Goal: Answer question/provide support

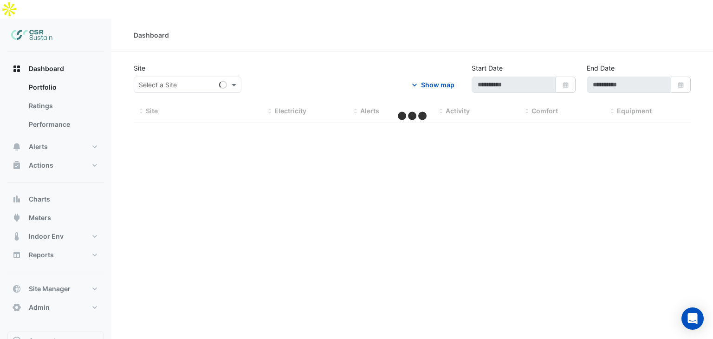
type input "**********"
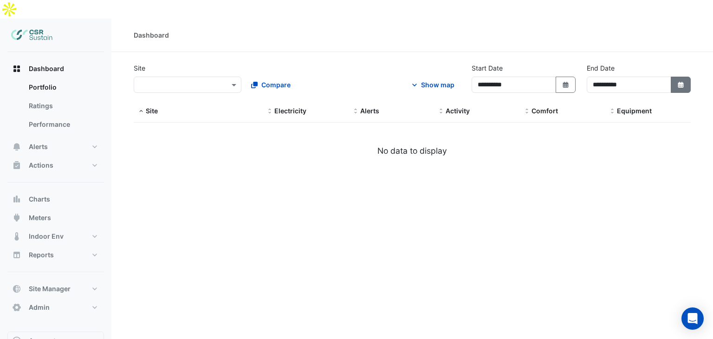
click at [680, 77] on button "Select Date" at bounding box center [681, 85] width 20 height 16
select select "**"
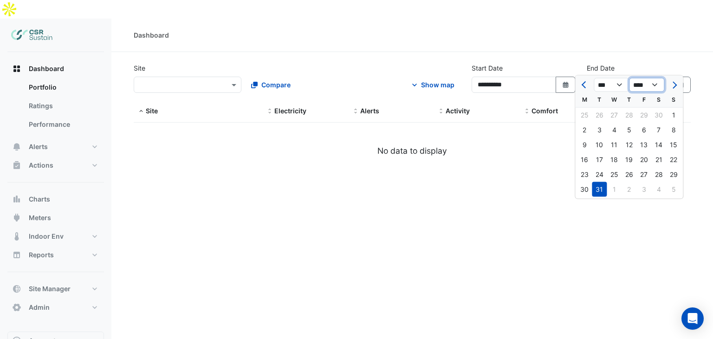
click at [649, 87] on select "**** **** **** **** **** **** **** **** **** **** ****" at bounding box center [646, 85] width 35 height 14
select select "****"
click at [629, 78] on select "**** **** **** **** **** **** **** **** **** **** ****" at bounding box center [646, 85] width 35 height 14
click at [628, 32] on div "Dashboard" at bounding box center [412, 35] width 602 height 33
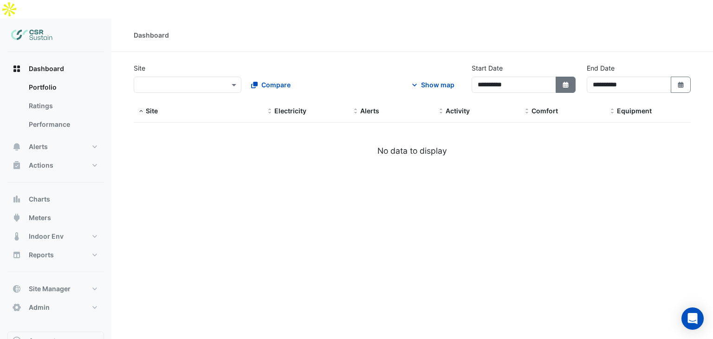
click at [562, 82] on icon "Select Date" at bounding box center [566, 85] width 8 height 7
select select "**"
select select "****"
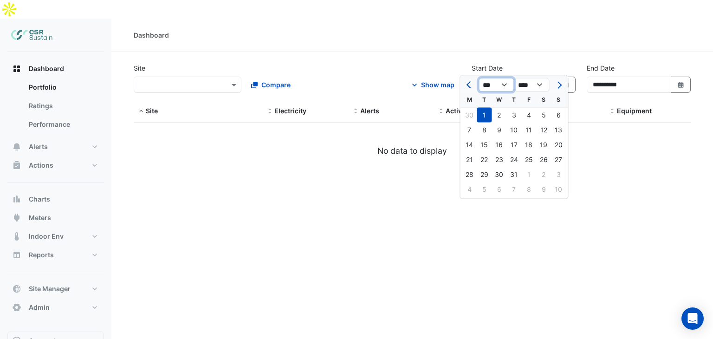
click at [491, 84] on select "*** *** *** *** *** *** *** *** *** *** *** ***" at bounding box center [496, 85] width 35 height 14
select select "*"
click at [479, 78] on select "*** *** *** *** *** *** *** *** *** *** *** ***" at bounding box center [496, 85] width 35 height 14
click at [469, 118] on div "1" at bounding box center [469, 115] width 15 height 15
type input "**********"
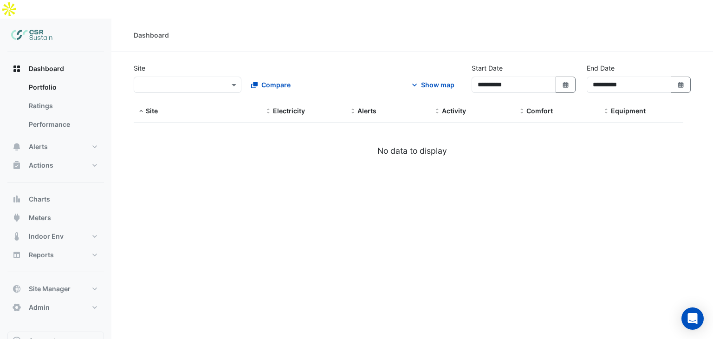
click at [225, 79] on div at bounding box center [187, 84] width 107 height 11
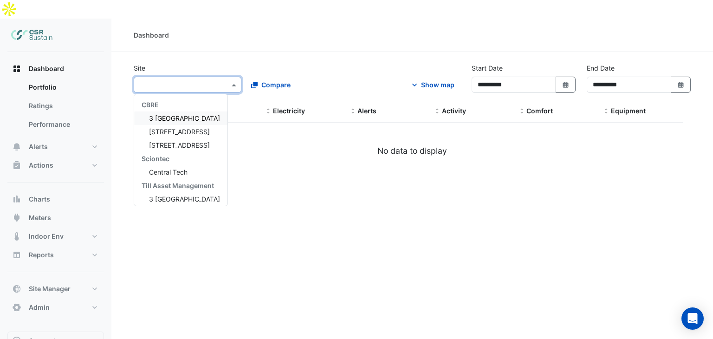
click at [185, 114] on span "3 St. Paul's Place" at bounding box center [184, 118] width 71 height 8
select select "***"
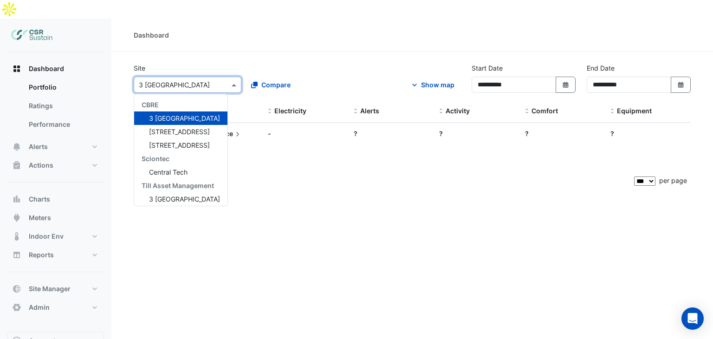
click at [195, 80] on input "text" at bounding box center [178, 85] width 79 height 10
click at [180, 141] on span "8 Exchange Quay" at bounding box center [179, 145] width 61 height 8
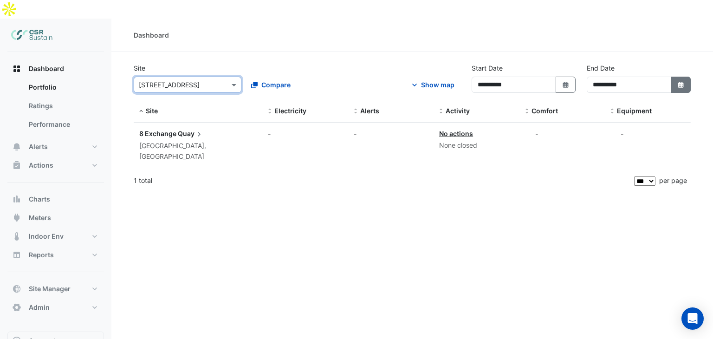
click at [672, 77] on button "Select Date" at bounding box center [681, 85] width 20 height 16
select select "**"
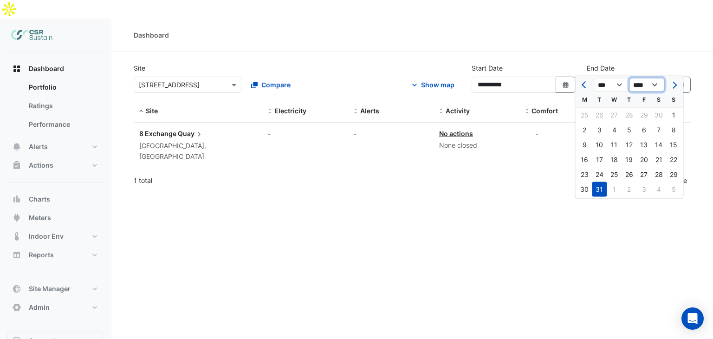
click at [658, 91] on select "**** **** **** **** **** **** **** **** **** **** ****" at bounding box center [646, 85] width 35 height 14
select select "****"
click at [629, 78] on select "**** **** **** **** **** **** **** **** **** **** ****" at bounding box center [646, 85] width 35 height 14
click at [587, 112] on div "1" at bounding box center [584, 115] width 15 height 15
type input "**********"
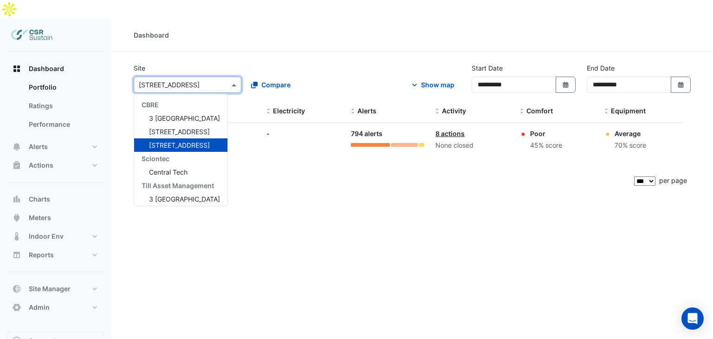
click at [190, 77] on div "× 8 Exchange Quay" at bounding box center [188, 85] width 108 height 16
click at [182, 128] on span "[STREET_ADDRESS]" at bounding box center [179, 132] width 61 height 8
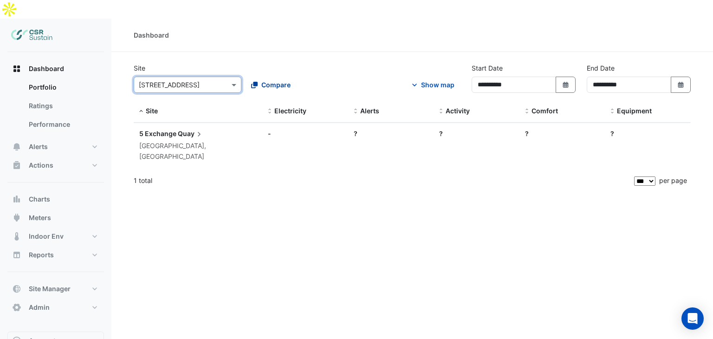
click at [286, 80] on span "Compare" at bounding box center [276, 85] width 29 height 10
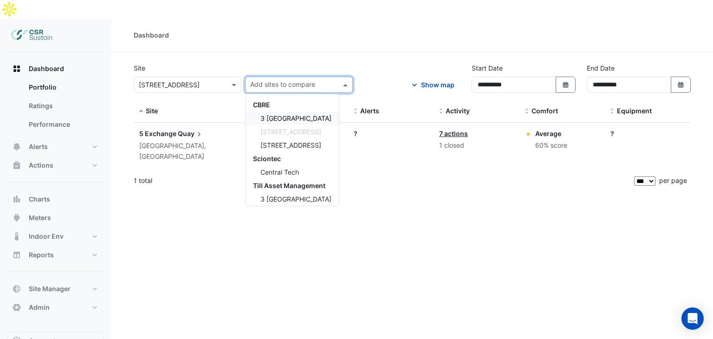
click at [314, 111] on div "3 St. Paul's Place" at bounding box center [292, 117] width 93 height 13
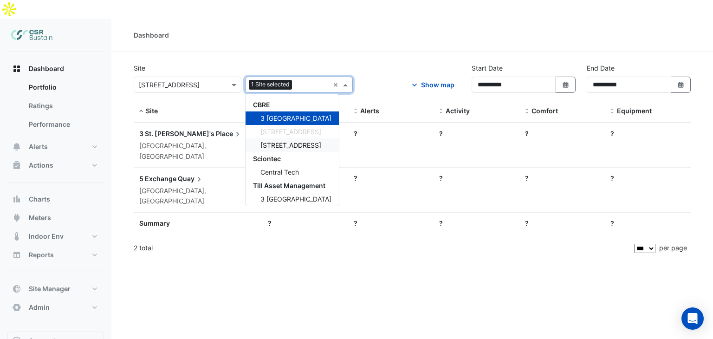
click at [295, 141] on span "8 Exchange Quay" at bounding box center [291, 145] width 61 height 8
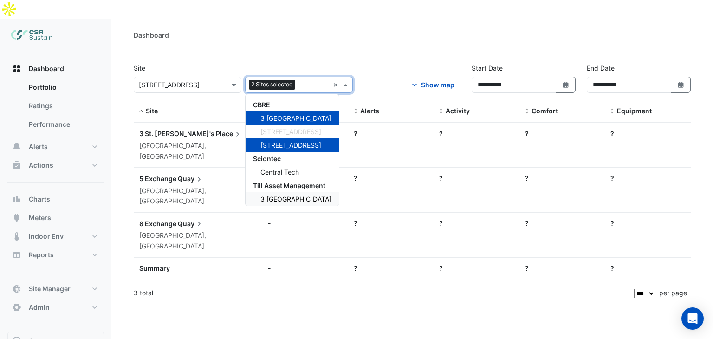
click at [292, 195] on span "3 St. Paul's Place" at bounding box center [296, 199] width 71 height 8
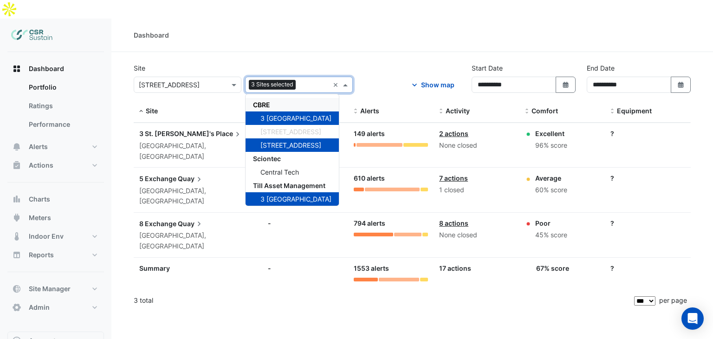
click at [340, 30] on div "Dashboard" at bounding box center [412, 35] width 557 height 10
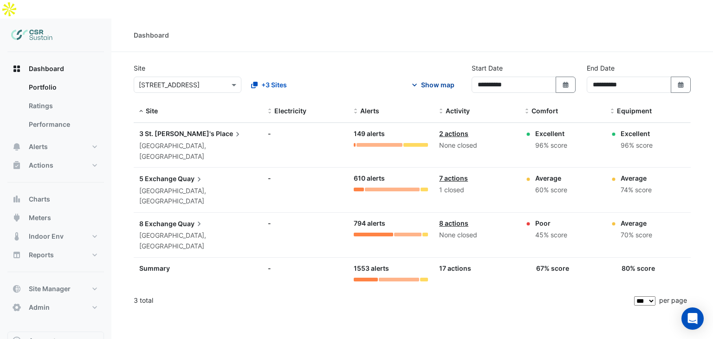
click at [440, 80] on div "Show map" at bounding box center [437, 85] width 33 height 10
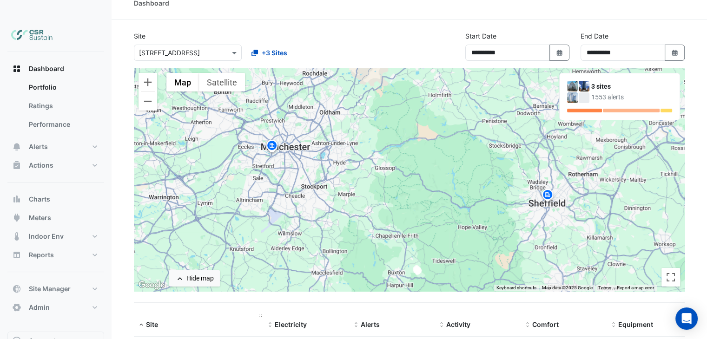
scroll to position [46, 0]
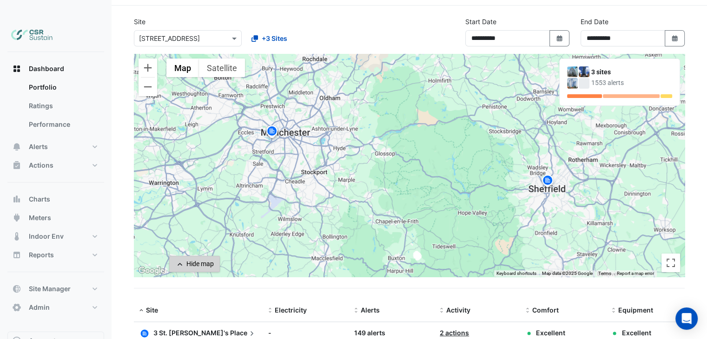
click at [188, 259] on div "Hide map" at bounding box center [199, 264] width 27 height 10
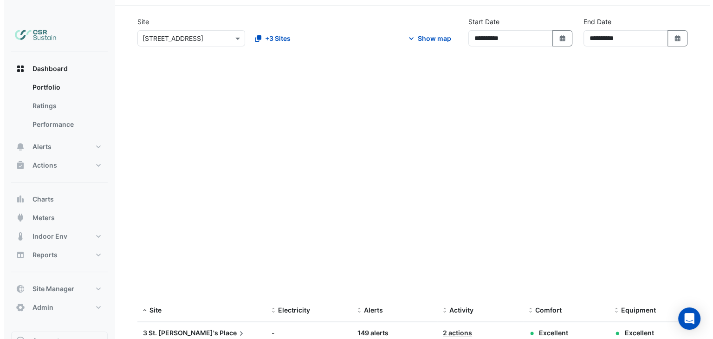
scroll to position [0, 0]
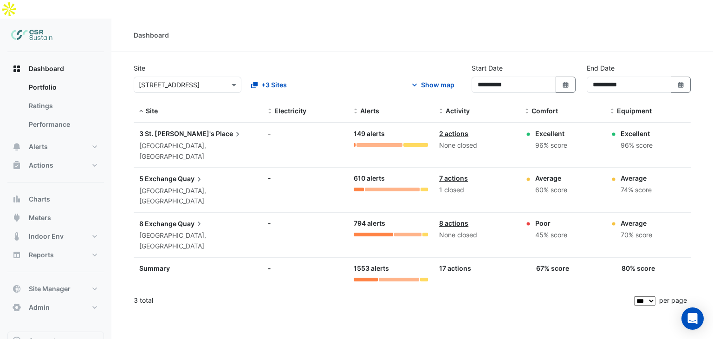
click at [408, 29] on div "Dashboard" at bounding box center [412, 35] width 602 height 33
drag, startPoint x: 465, startPoint y: 161, endPoint x: 441, endPoint y: 160, distance: 23.2
click at [441, 185] on div "1 closed" at bounding box center [476, 190] width 75 height 11
click at [171, 220] on span "8 Exchange" at bounding box center [157, 224] width 37 height 8
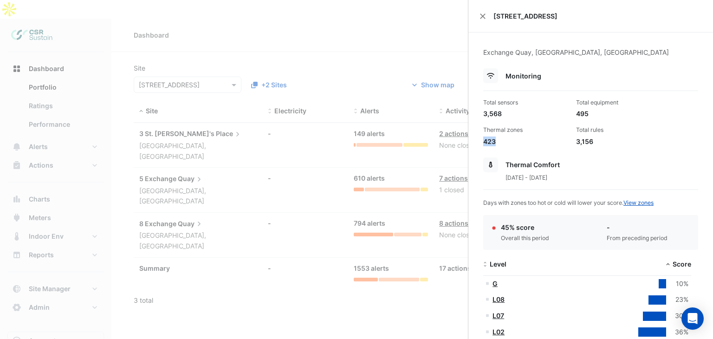
drag, startPoint x: 502, startPoint y: 140, endPoint x: 483, endPoint y: 140, distance: 18.6
click at [484, 140] on div "423" at bounding box center [526, 142] width 85 height 10
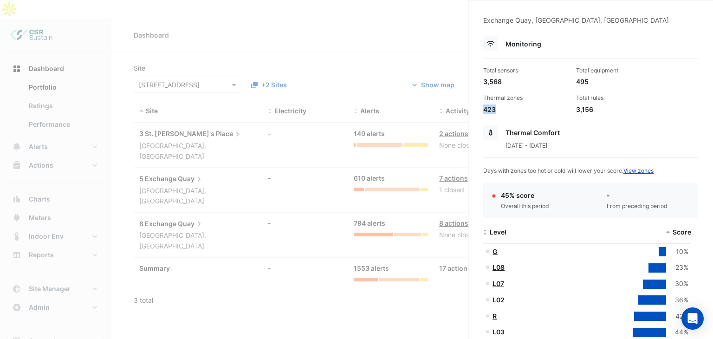
scroll to position [46, 0]
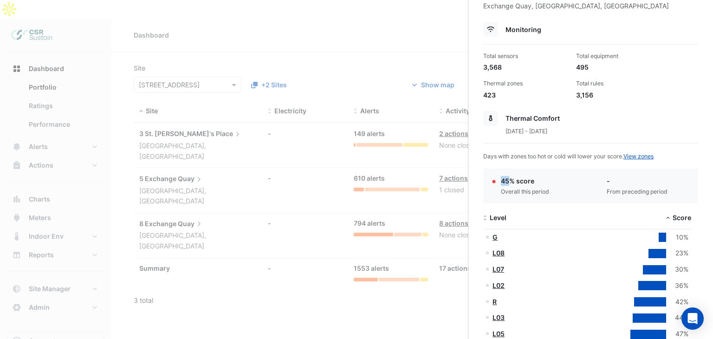
drag, startPoint x: 503, startPoint y: 179, endPoint x: 511, endPoint y: 179, distance: 7.9
click at [511, 179] on div "45% score" at bounding box center [525, 181] width 48 height 10
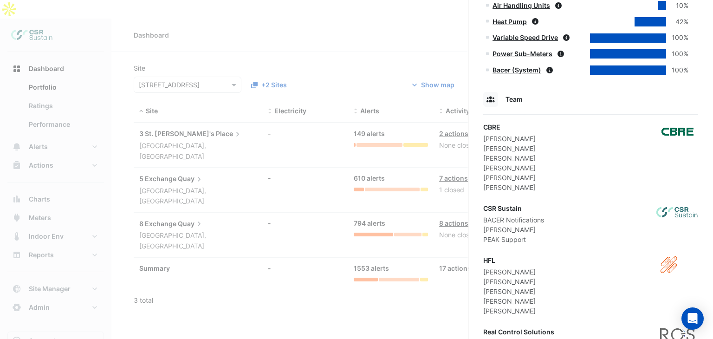
scroll to position [604, 0]
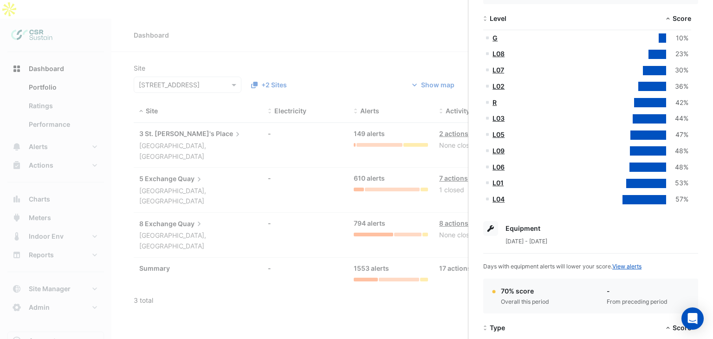
drag, startPoint x: 559, startPoint y: 85, endPoint x: 561, endPoint y: 57, distance: 27.5
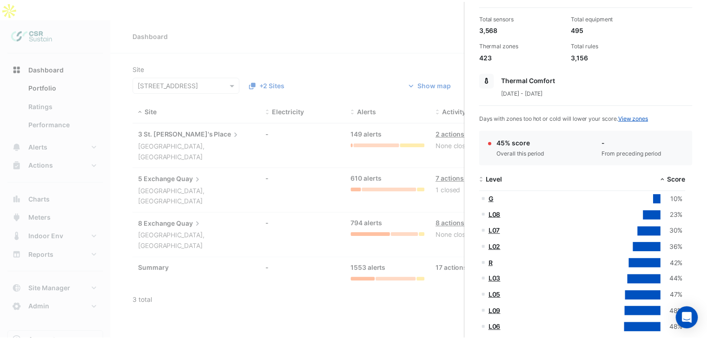
scroll to position [0, 0]
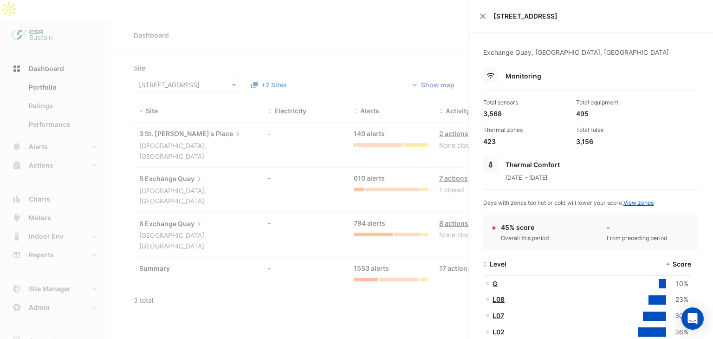
drag, startPoint x: 561, startPoint y: 58, endPoint x: 561, endPoint y: 8, distance: 49.7
click at [485, 17] on button "Close" at bounding box center [483, 16] width 7 height 7
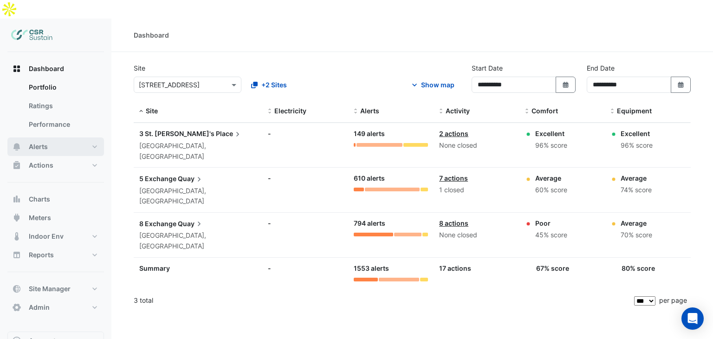
click at [63, 137] on button "Alerts" at bounding box center [55, 146] width 97 height 19
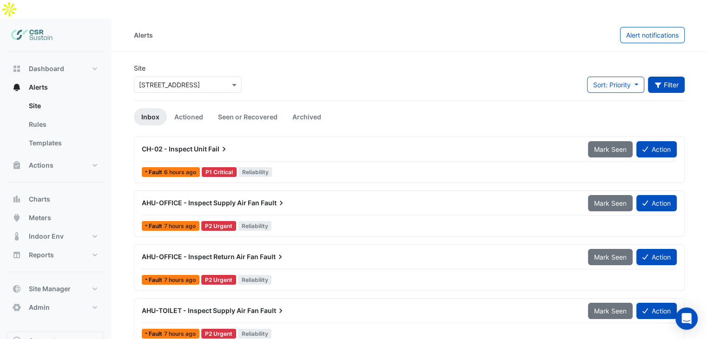
click at [674, 77] on button "Filter" at bounding box center [666, 85] width 37 height 16
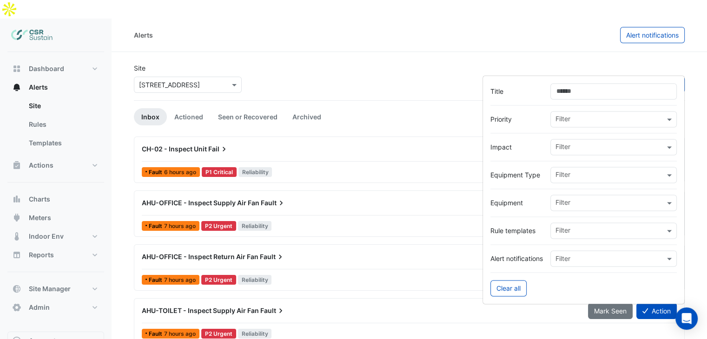
click at [609, 146] on input "text" at bounding box center [609, 148] width 109 height 10
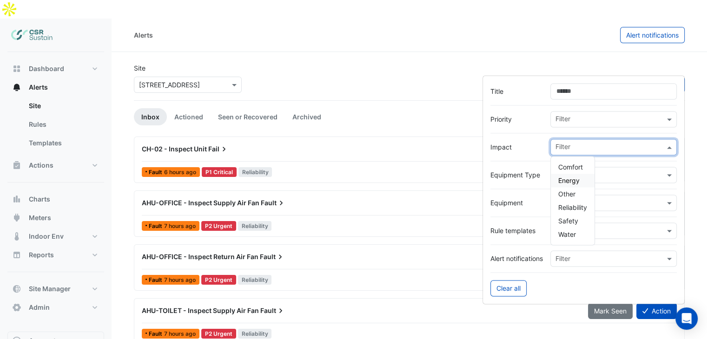
click at [584, 175] on div "Energy" at bounding box center [572, 180] width 44 height 13
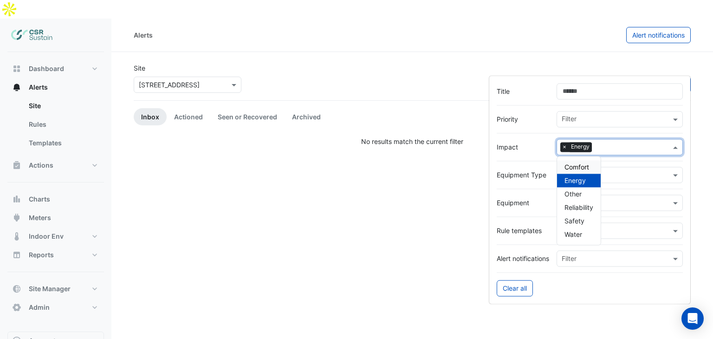
click at [589, 52] on section "Site × 5 Exchange Quay Sort: Priority Priority Updated 1 filter Inbox Actioned …" at bounding box center [412, 99] width 602 height 94
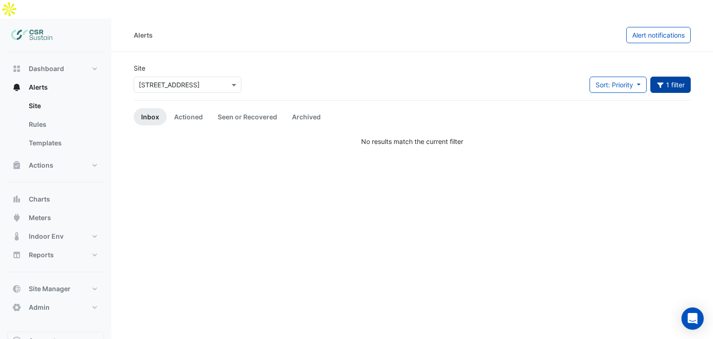
click at [673, 77] on button "1 filter" at bounding box center [671, 85] width 41 height 16
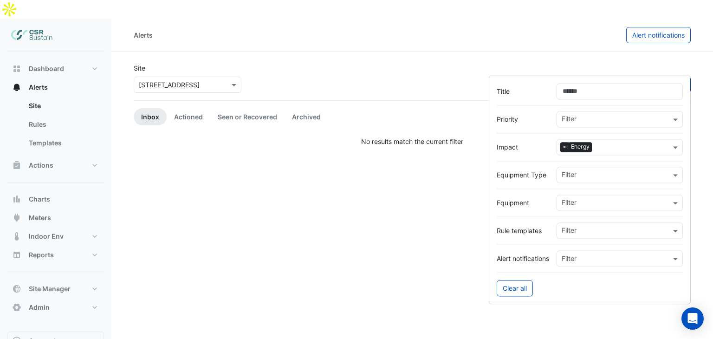
click at [566, 144] on span "×" at bounding box center [565, 147] width 8 height 9
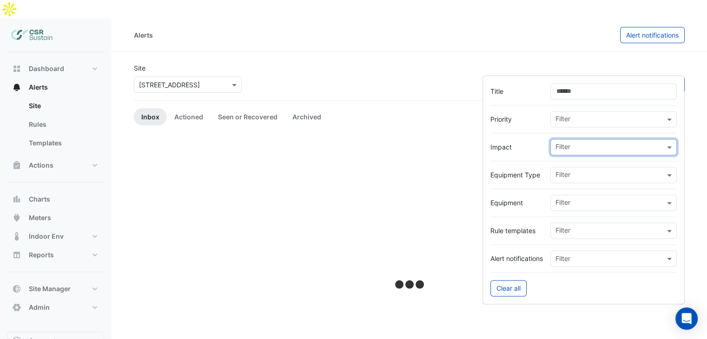
click at [589, 149] on input "text" at bounding box center [609, 148] width 109 height 10
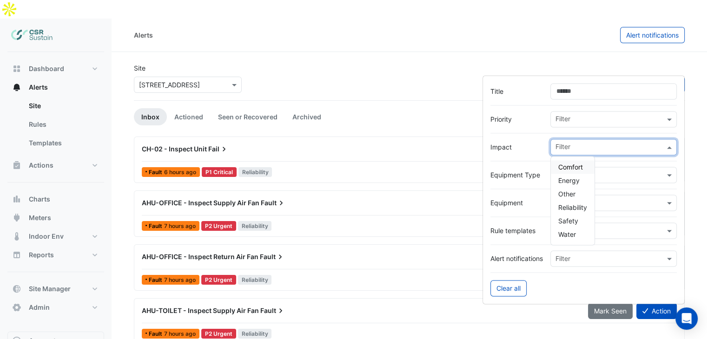
click at [582, 163] on span "Comfort" at bounding box center [570, 167] width 25 height 8
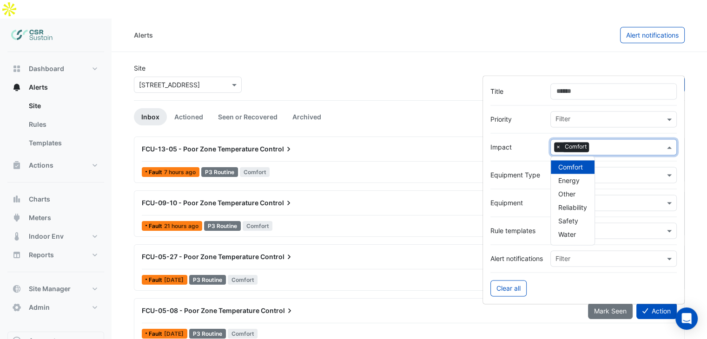
click at [549, 63] on div "Site × 5 Exchange Quay Sort: Priority Priority Updated 1 filter" at bounding box center [409, 81] width 562 height 37
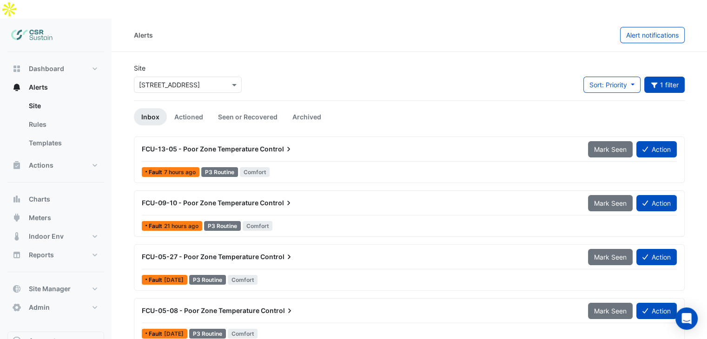
click at [201, 199] on span "FCU-09-10 - Poor Zone Temperature" at bounding box center [200, 203] width 117 height 8
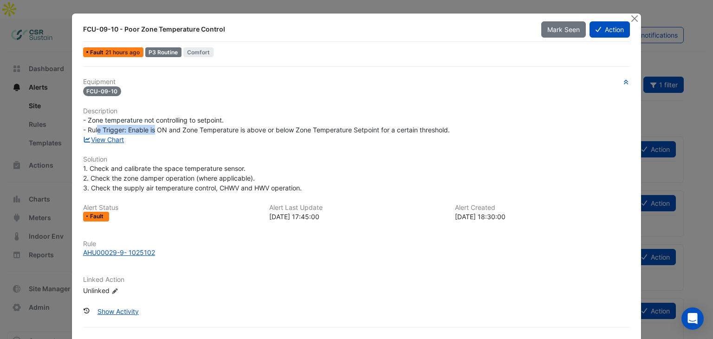
drag, startPoint x: 94, startPoint y: 129, endPoint x: 150, endPoint y: 137, distance: 56.4
click at [150, 127] on span "- Zone temperature not controlling to setpoint. - Rule Trigger: Enable is ON an…" at bounding box center [266, 125] width 367 height 18
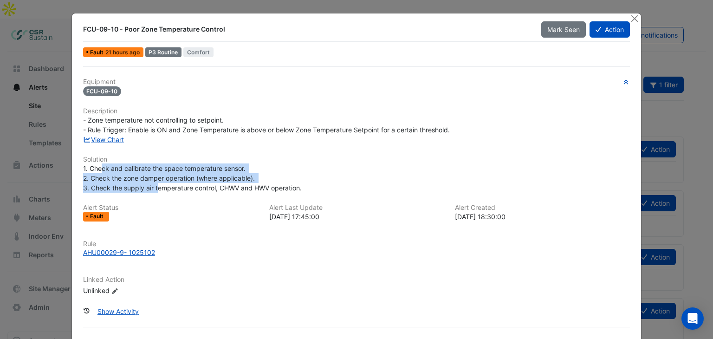
drag, startPoint x: 96, startPoint y: 166, endPoint x: 154, endPoint y: 184, distance: 60.8
click at [154, 184] on span "1. Check and calibrate the space temperature sensor. 2. Check the zone damper o…" at bounding box center [192, 177] width 219 height 27
click at [591, 32] on button "Action" at bounding box center [610, 29] width 40 height 16
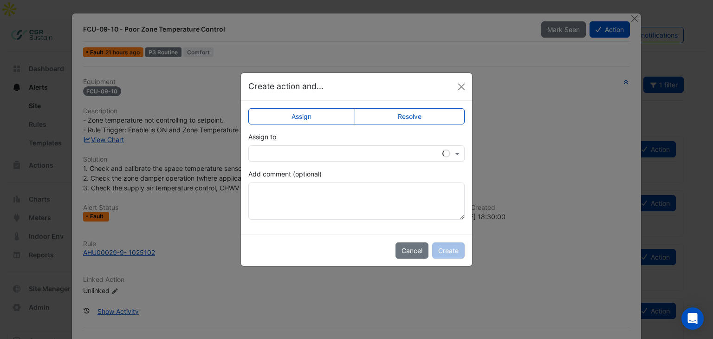
click at [324, 157] on div at bounding box center [357, 153] width 216 height 16
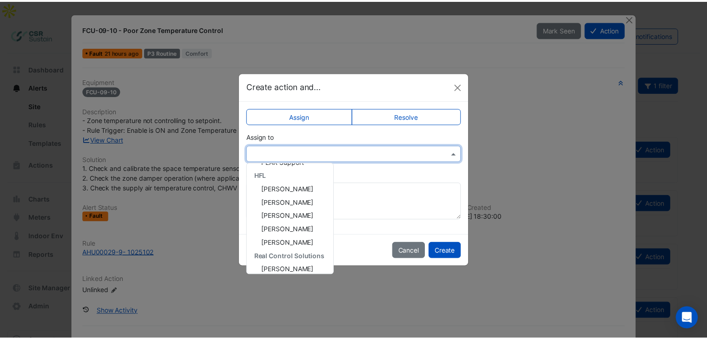
scroll to position [192, 0]
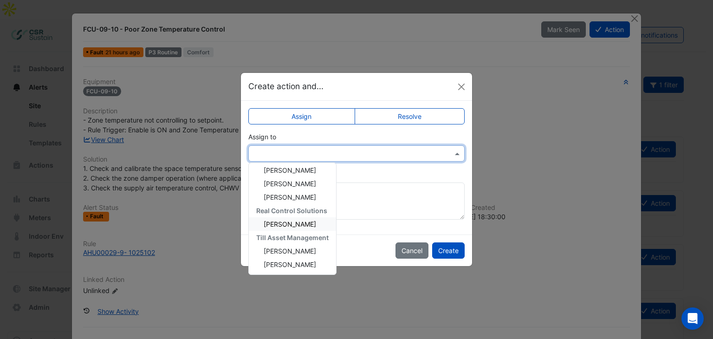
click at [317, 218] on div "Spencer Hogg" at bounding box center [292, 223] width 87 height 13
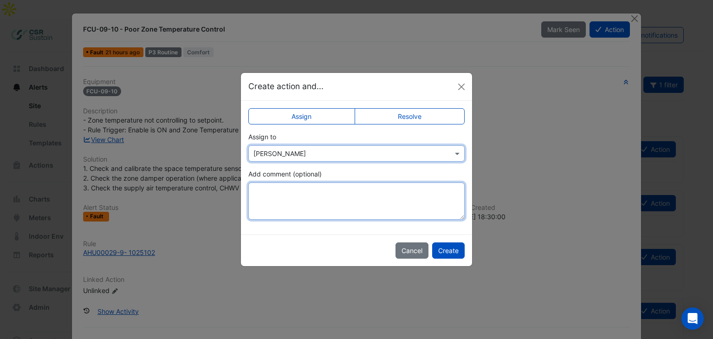
drag, startPoint x: 316, startPoint y: 199, endPoint x: 301, endPoint y: 192, distance: 16.6
click at [318, 200] on textarea "Add comment (optional)" at bounding box center [357, 201] width 216 height 37
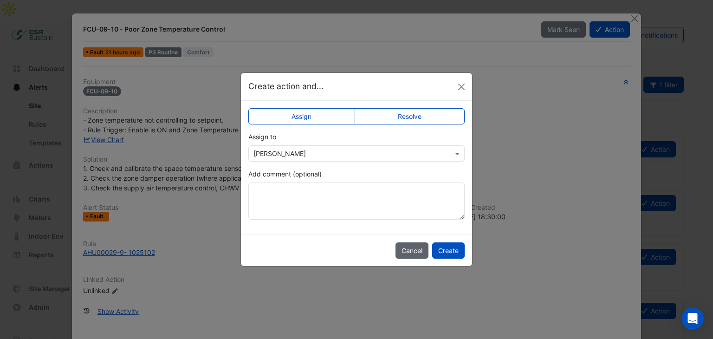
click at [409, 251] on button "Cancel" at bounding box center [412, 250] width 33 height 16
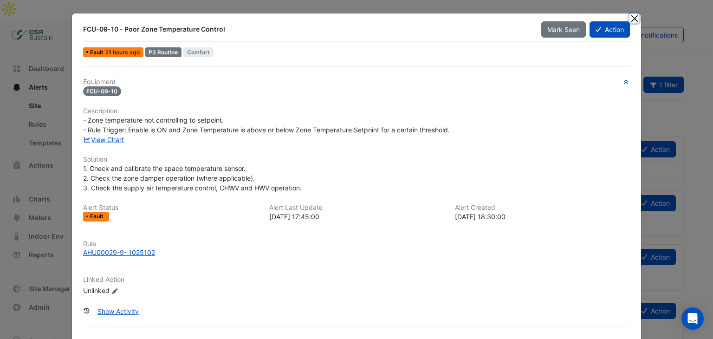
click at [633, 19] on button "Close" at bounding box center [635, 18] width 10 height 10
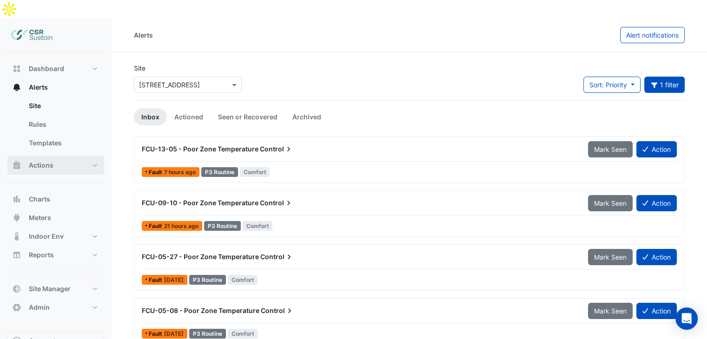
click at [76, 156] on button "Actions" at bounding box center [55, 165] width 97 height 19
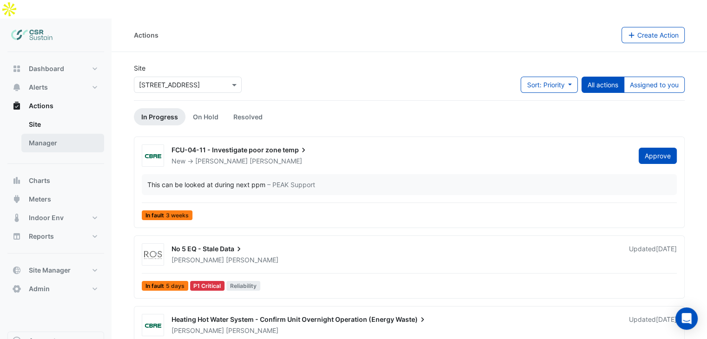
click at [55, 134] on link "Manager" at bounding box center [62, 143] width 83 height 19
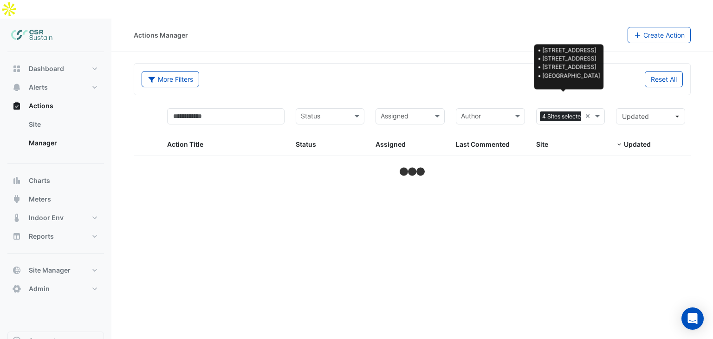
select select "***"
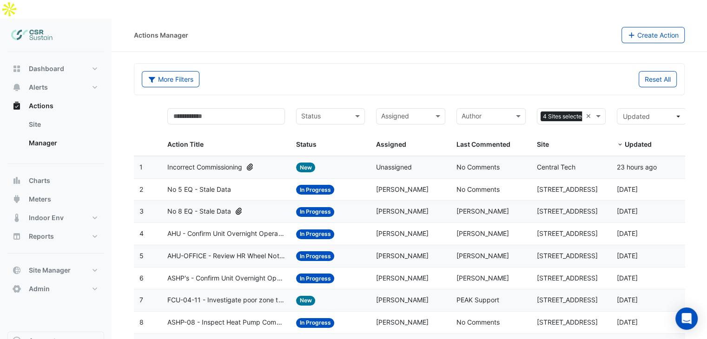
click at [327, 112] on input "text" at bounding box center [325, 117] width 48 height 11
click at [321, 52] on section "More Filters Reset All Status Assigned 4 Sites selected × Action Title Status S…" at bounding box center [408, 316] width 595 height 528
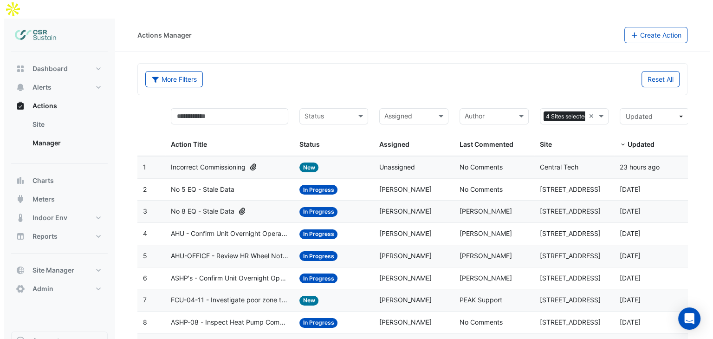
scroll to position [46, 0]
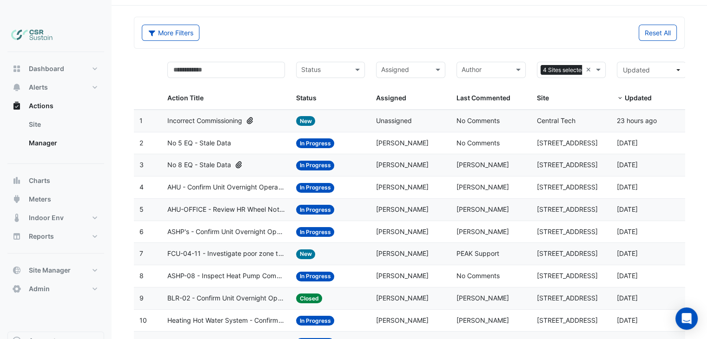
click at [459, 183] on span "Morris Mowacha" at bounding box center [482, 187] width 52 height 8
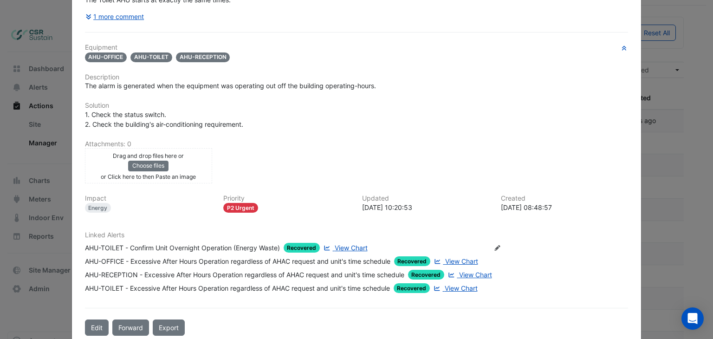
scroll to position [179, 0]
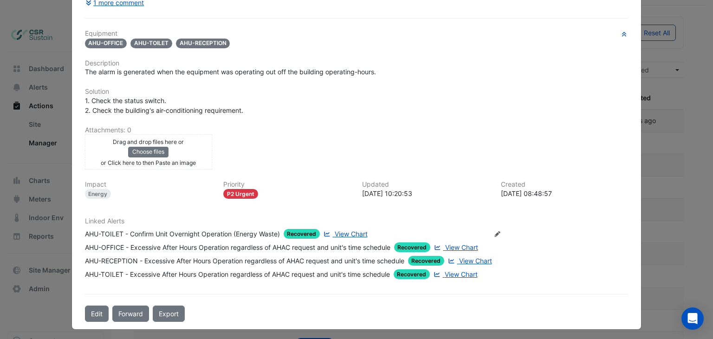
click at [458, 243] on span "View Chart" at bounding box center [461, 247] width 33 height 8
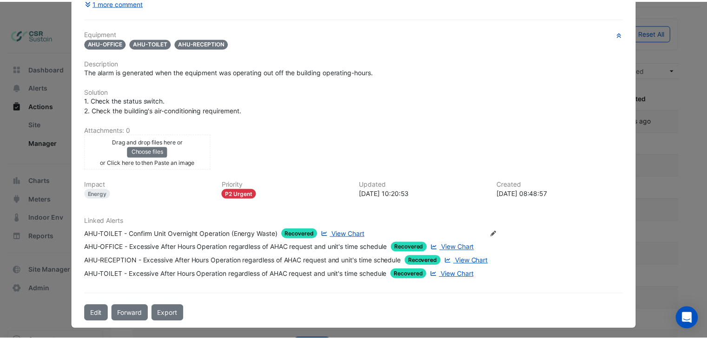
scroll to position [0, 0]
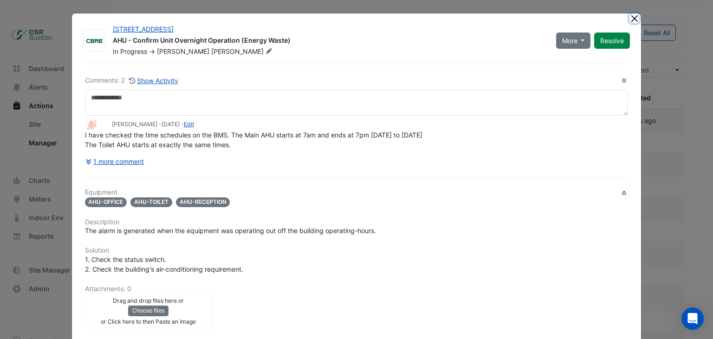
click at [632, 19] on button "Close" at bounding box center [635, 18] width 10 height 10
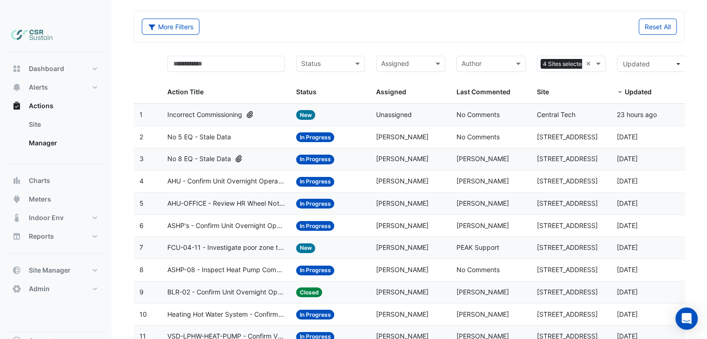
scroll to position [93, 0]
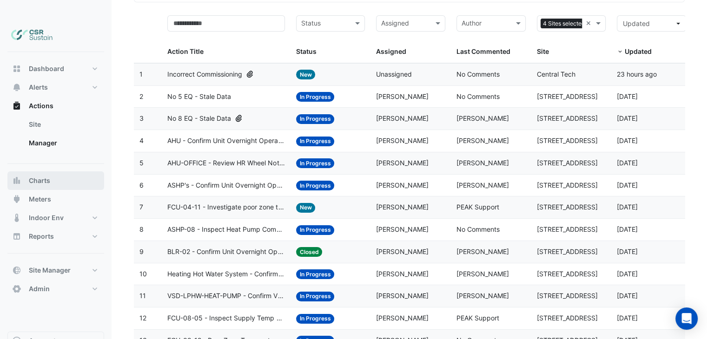
click at [61, 171] on button "Charts" at bounding box center [55, 180] width 97 height 19
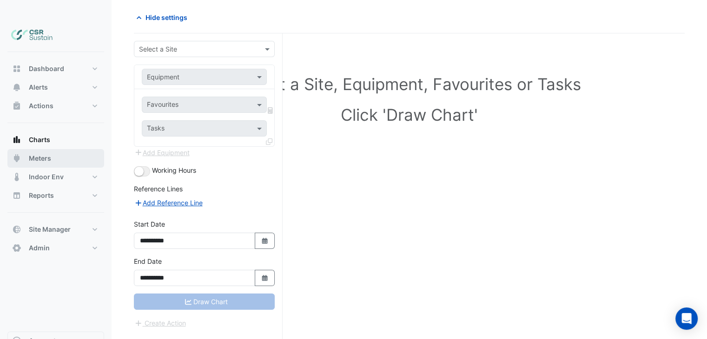
scroll to position [35, 0]
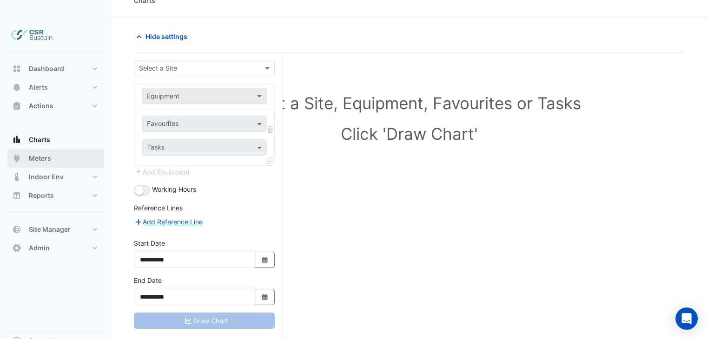
click at [65, 149] on button "Meters" at bounding box center [55, 158] width 97 height 19
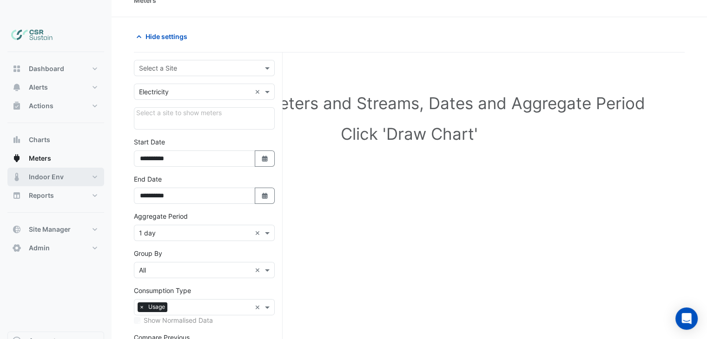
click at [73, 168] on button "Indoor Env" at bounding box center [55, 177] width 97 height 19
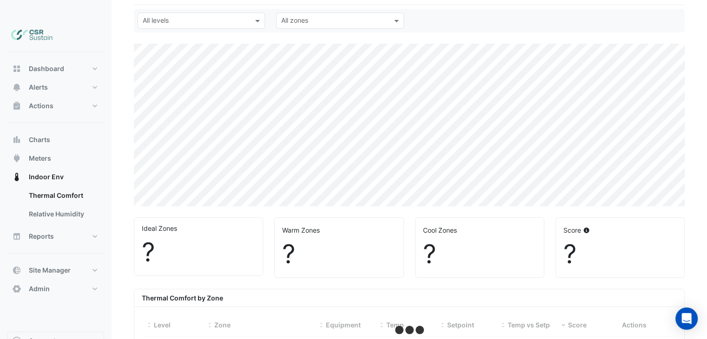
select select "***"
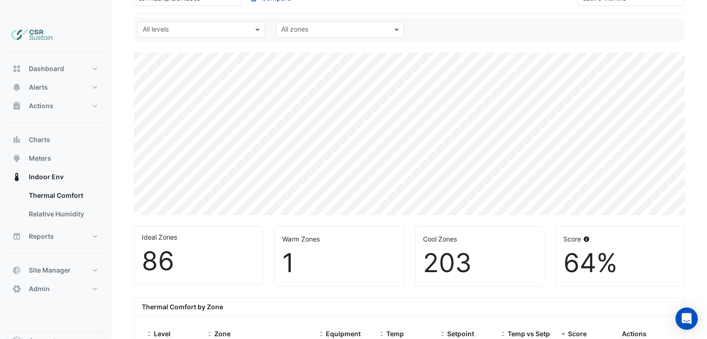
scroll to position [96, 0]
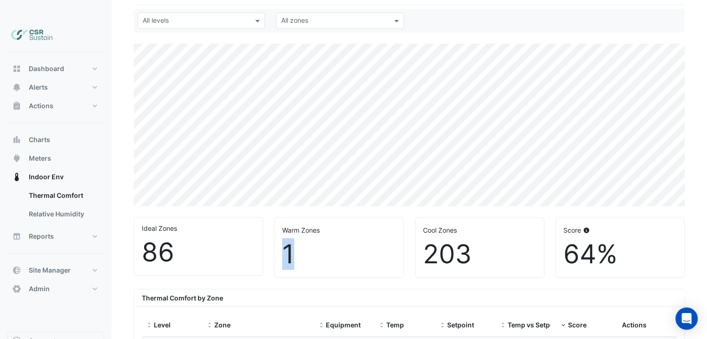
drag, startPoint x: 280, startPoint y: 240, endPoint x: 296, endPoint y: 237, distance: 16.0
click at [294, 235] on div "Warm Zones 1" at bounding box center [339, 247] width 128 height 59
drag, startPoint x: 480, startPoint y: 239, endPoint x: 399, endPoint y: 234, distance: 80.5
click at [399, 234] on div "Ideal Zones 86 Warm Zones 1 Cool Zones 203 Score 64%" at bounding box center [409, 244] width 562 height 68
click at [427, 239] on div "203" at bounding box center [479, 254] width 113 height 31
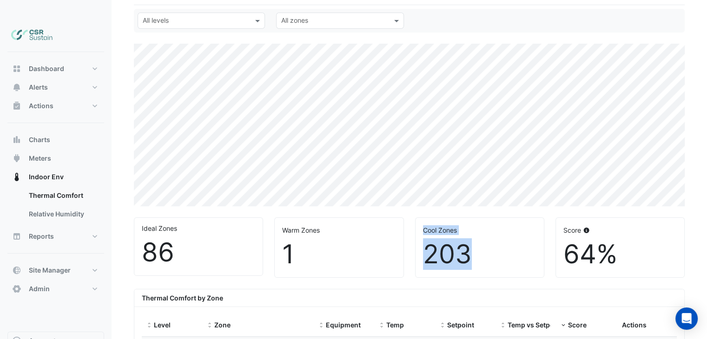
click at [430, 239] on div "203" at bounding box center [479, 254] width 113 height 31
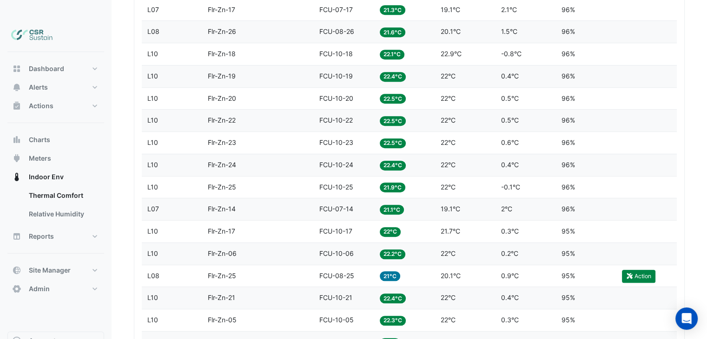
scroll to position [459, 0]
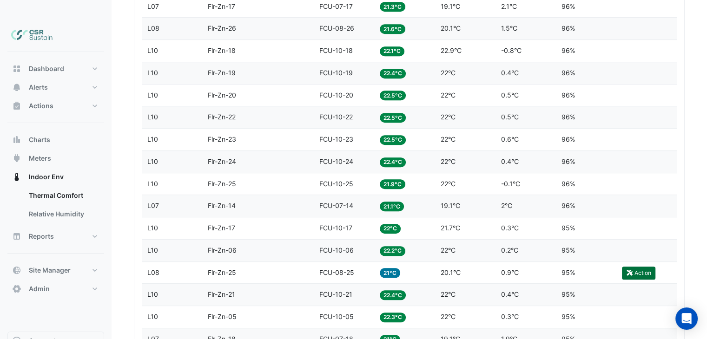
click at [623, 267] on button "Action" at bounding box center [638, 273] width 33 height 13
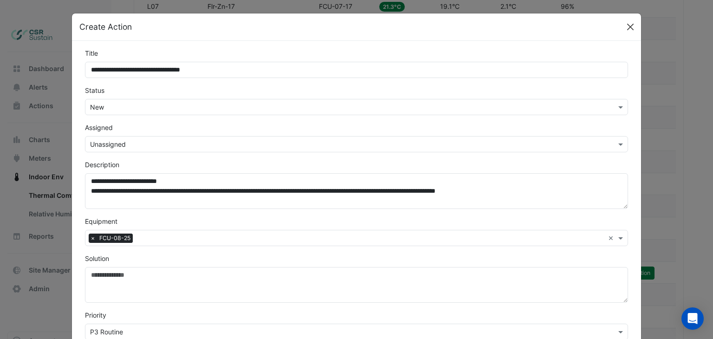
click at [624, 28] on button "Close" at bounding box center [631, 27] width 14 height 14
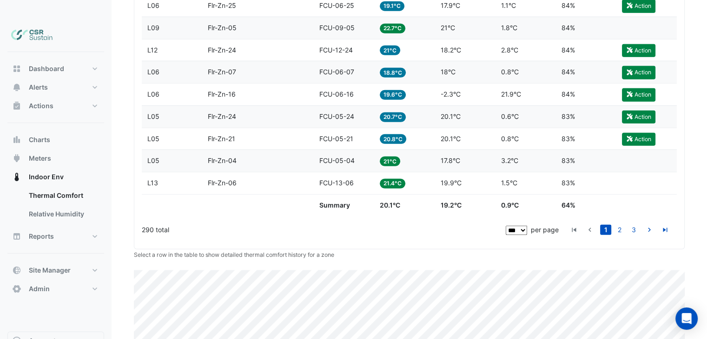
scroll to position [2533, 0]
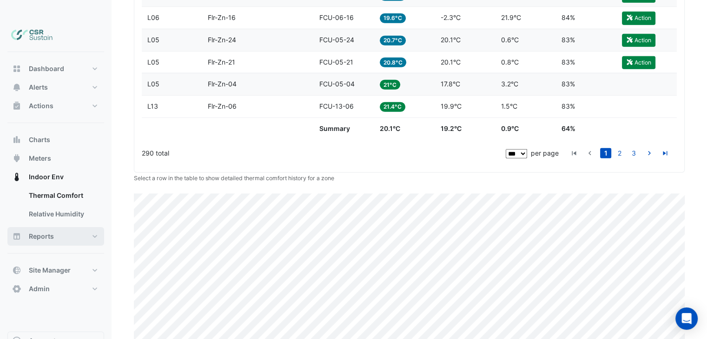
click at [59, 227] on button "Reports" at bounding box center [55, 236] width 97 height 19
select select "***"
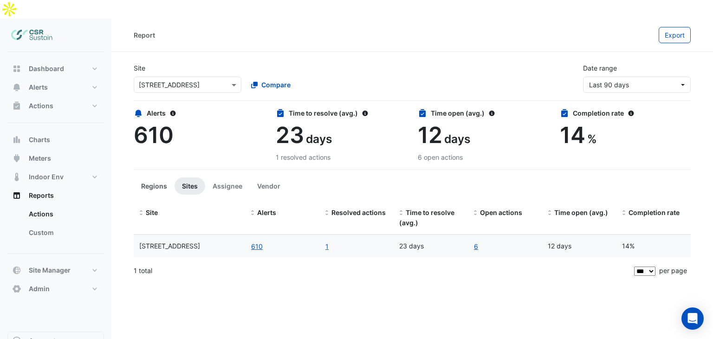
click at [161, 177] on button "Regions" at bounding box center [154, 185] width 41 height 17
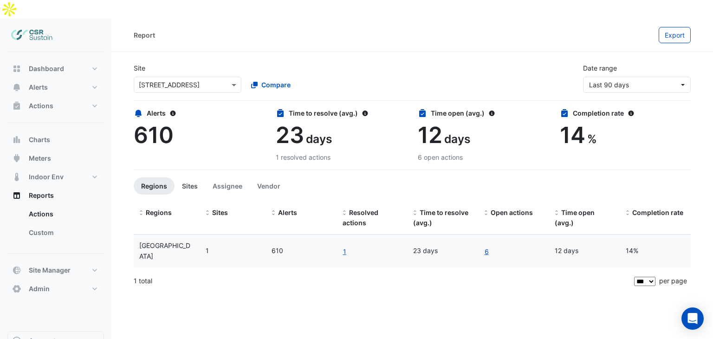
click at [188, 177] on button "Sites" at bounding box center [190, 185] width 31 height 17
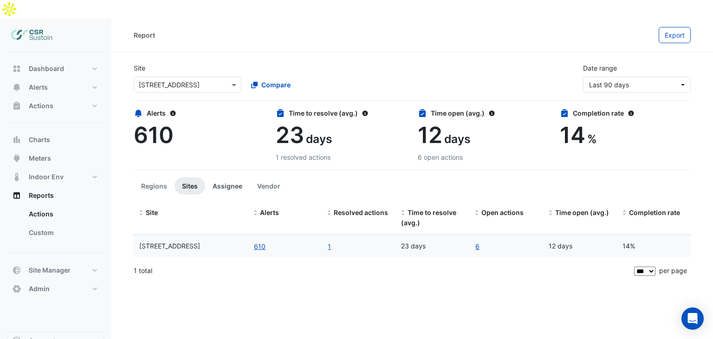
click at [224, 177] on button "Assignee" at bounding box center [227, 185] width 45 height 17
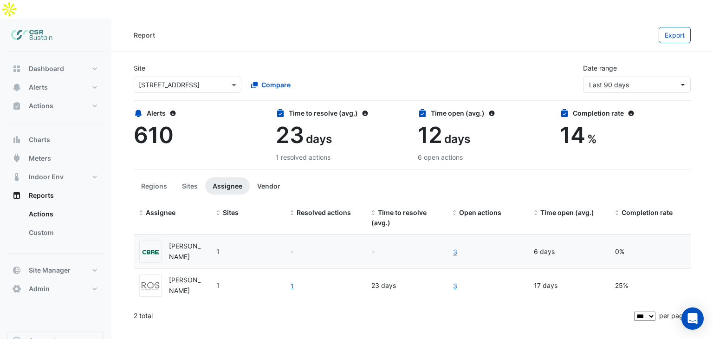
click at [259, 177] on button "Vendor" at bounding box center [269, 185] width 38 height 17
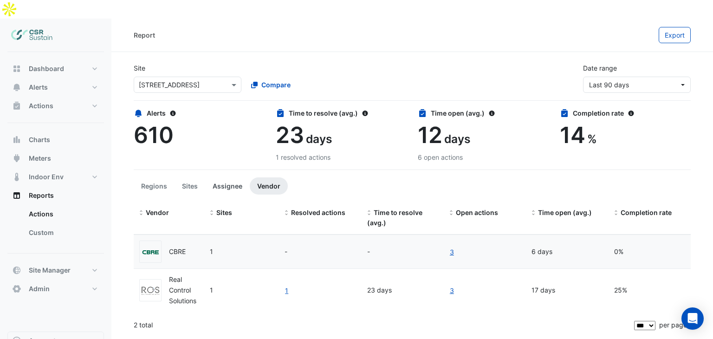
click at [230, 177] on button "Assignee" at bounding box center [227, 185] width 45 height 17
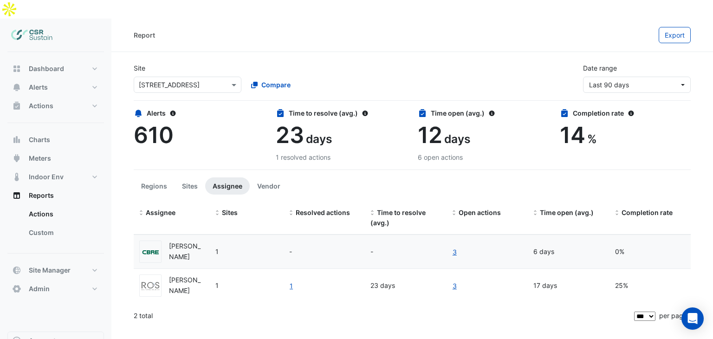
drag, startPoint x: 294, startPoint y: 230, endPoint x: 288, endPoint y: 230, distance: 6.0
click at [288, 235] on datatable-body-cell "-" at bounding box center [324, 251] width 81 height 33
drag, startPoint x: 377, startPoint y: 228, endPoint x: 367, endPoint y: 228, distance: 10.2
click at [367, 235] on datatable-body-cell "-" at bounding box center [405, 251] width 81 height 33
drag, startPoint x: 474, startPoint y: 232, endPoint x: 445, endPoint y: 232, distance: 29.3
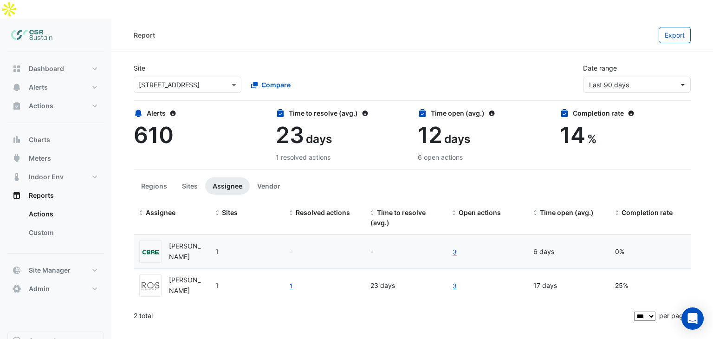
click at [445, 235] on div "Neil Stapleton 1 - - 3 6 days 0%" at bounding box center [412, 251] width 557 height 33
drag, startPoint x: 557, startPoint y: 233, endPoint x: 532, endPoint y: 232, distance: 24.6
click at [532, 235] on datatable-body-cell "6 days" at bounding box center [568, 251] width 81 height 33
drag, startPoint x: 623, startPoint y: 233, endPoint x: 616, endPoint y: 235, distance: 6.7
click at [616, 247] on div "0%" at bounding box center [650, 252] width 70 height 11
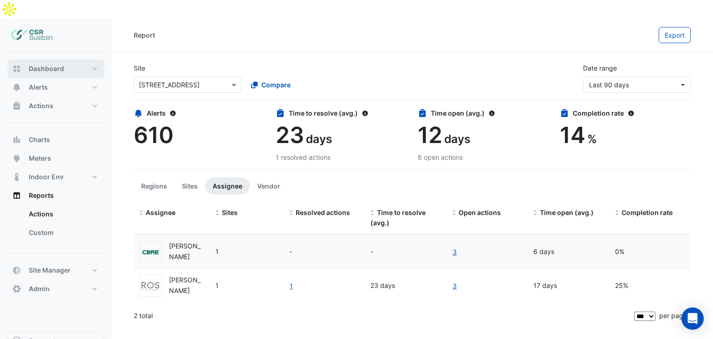
click at [35, 64] on span "Dashboard" at bounding box center [46, 68] width 35 height 9
select select "***"
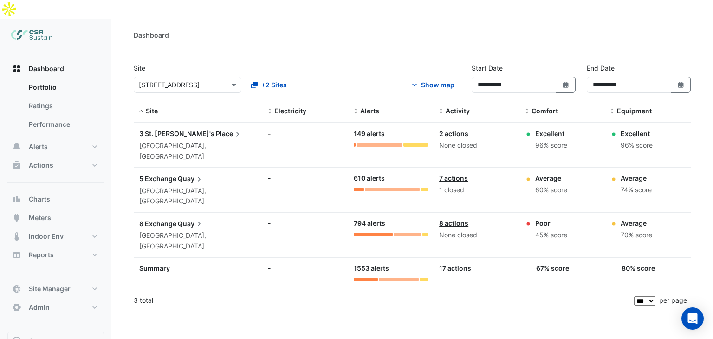
click at [181, 173] on span "Quay" at bounding box center [191, 178] width 26 height 10
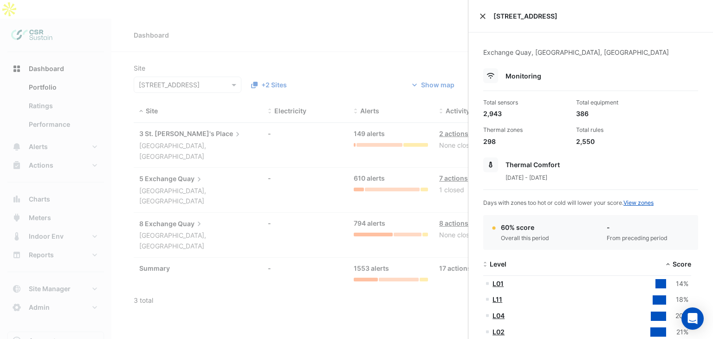
click at [485, 17] on button "Close" at bounding box center [483, 16] width 7 height 7
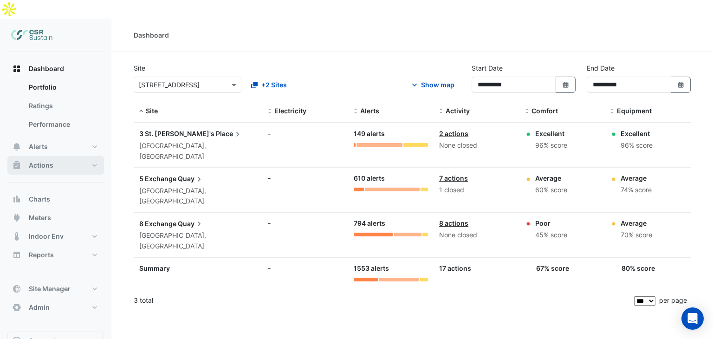
click at [52, 161] on span "Actions" at bounding box center [41, 165] width 25 height 9
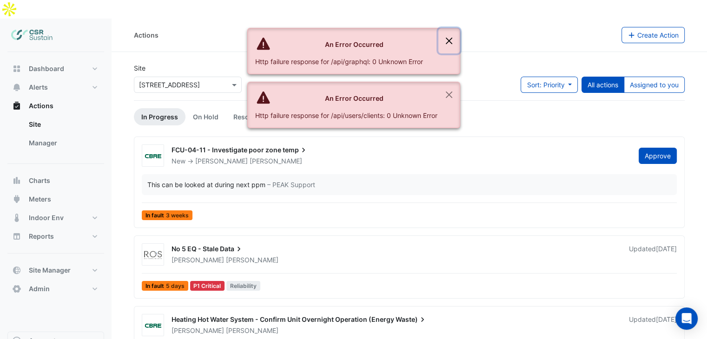
click at [446, 39] on button "Close" at bounding box center [448, 40] width 21 height 25
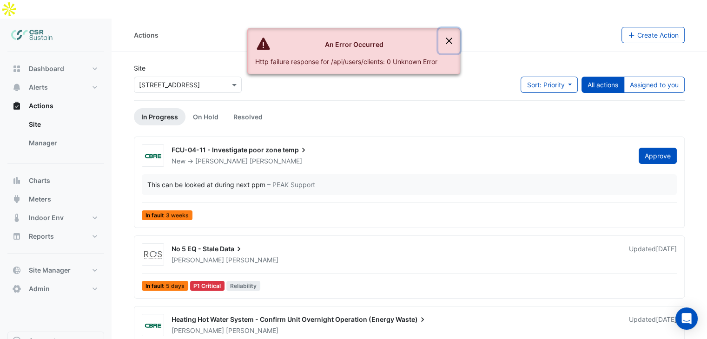
click at [444, 42] on button "Close" at bounding box center [448, 40] width 21 height 25
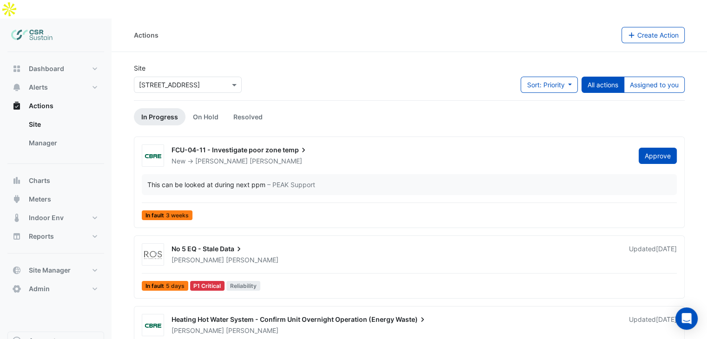
click at [147, 77] on div "× 5 Exchange Quay" at bounding box center [188, 85] width 108 height 16
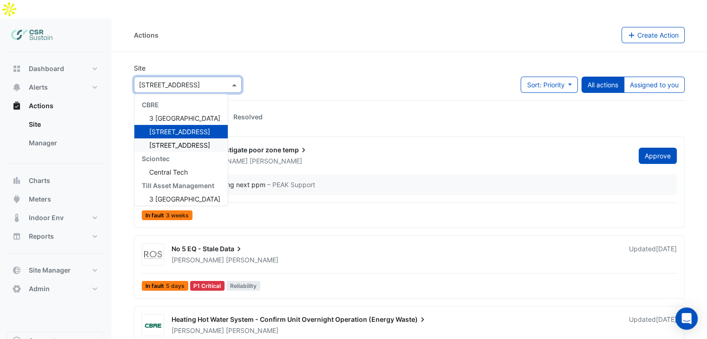
drag, startPoint x: 162, startPoint y: 119, endPoint x: 162, endPoint y: 129, distance: 9.3
click at [162, 138] on div "8 Exchange Quay" at bounding box center [180, 144] width 93 height 13
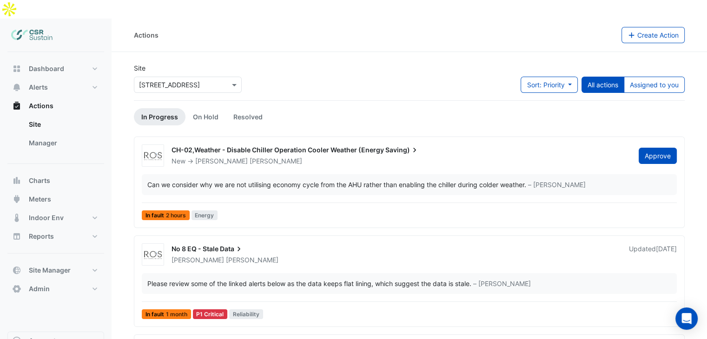
drag, startPoint x: 305, startPoint y: 98, endPoint x: 308, endPoint y: 87, distance: 10.9
drag, startPoint x: 56, startPoint y: 123, endPoint x: 269, endPoint y: 165, distance: 217.4
click at [56, 134] on link "Manager" at bounding box center [62, 143] width 83 height 19
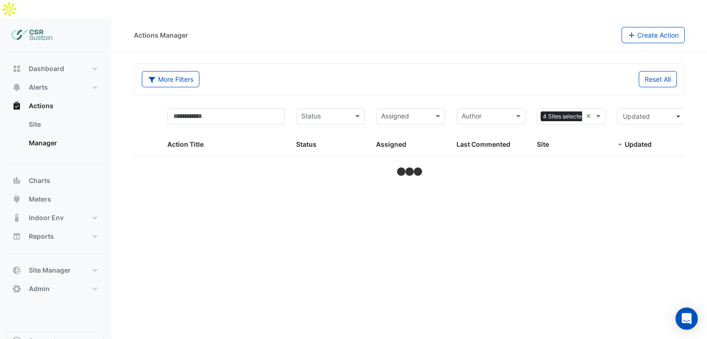
select select "***"
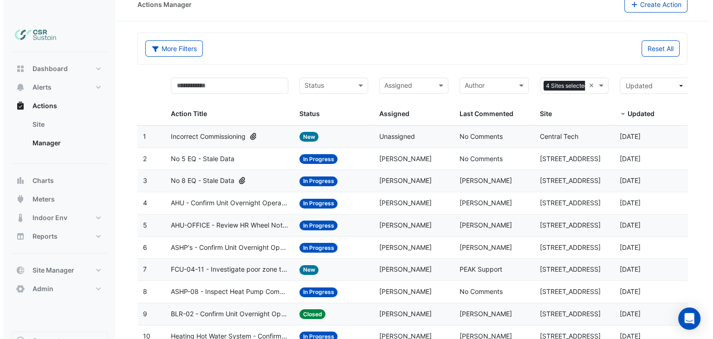
scroll to position [48, 0]
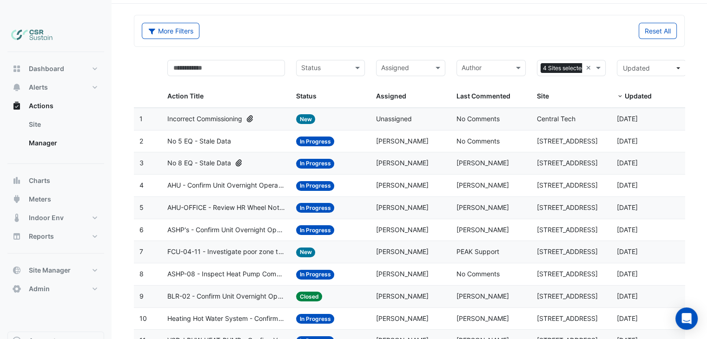
click at [425, 180] on div "Assigned: Neil Stapleton" at bounding box center [410, 185] width 69 height 11
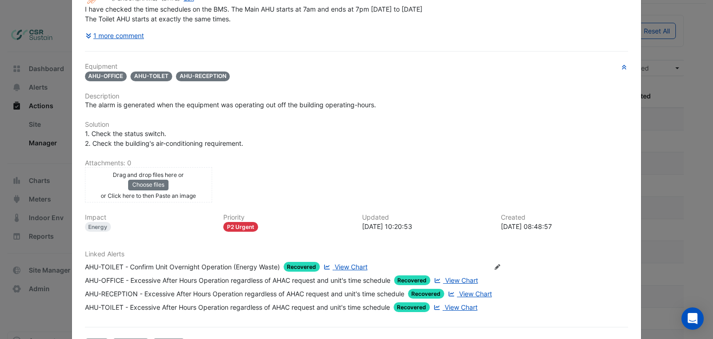
scroll to position [159, 0]
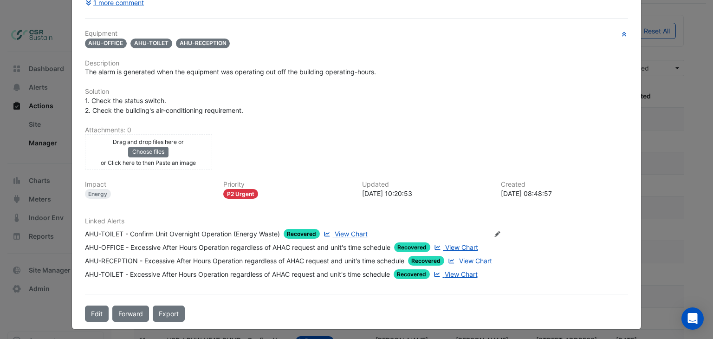
drag, startPoint x: 233, startPoint y: 190, endPoint x: 261, endPoint y: 233, distance: 51.6
drag, startPoint x: 215, startPoint y: 170, endPoint x: 203, endPoint y: 168, distance: 12.8
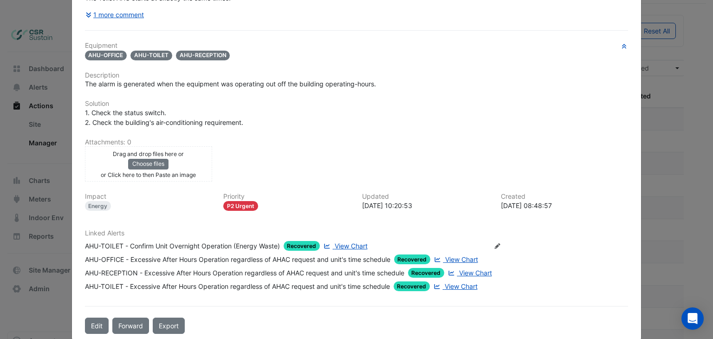
drag, startPoint x: 321, startPoint y: 173, endPoint x: 325, endPoint y: 133, distance: 39.7
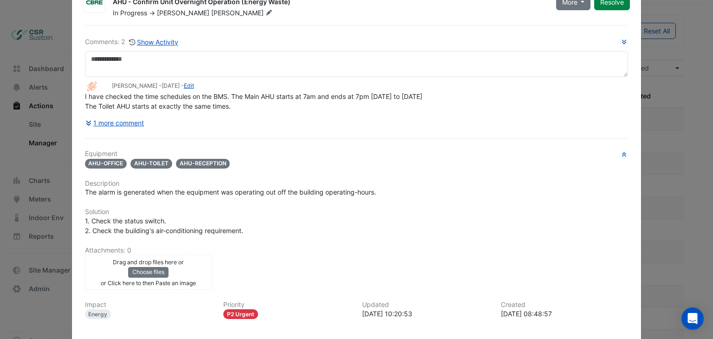
drag, startPoint x: 583, startPoint y: 118, endPoint x: 579, endPoint y: 62, distance: 55.9
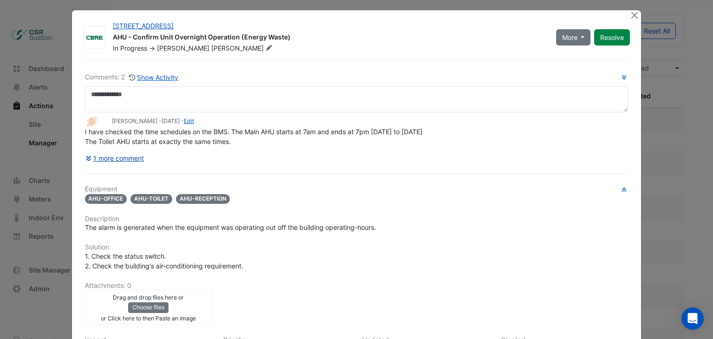
click at [113, 157] on button "1 more comment" at bounding box center [115, 158] width 60 height 16
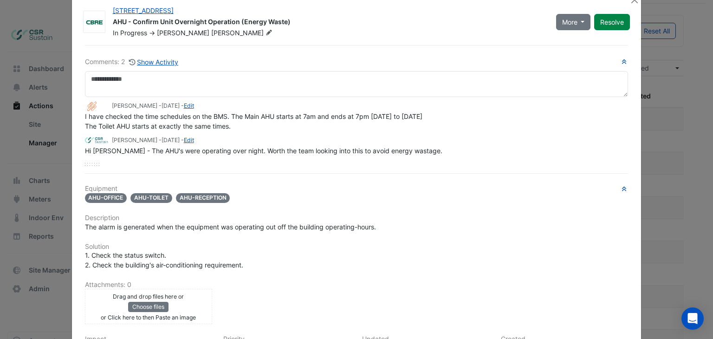
drag, startPoint x: 340, startPoint y: 165, endPoint x: 351, endPoint y: 184, distance: 22.1
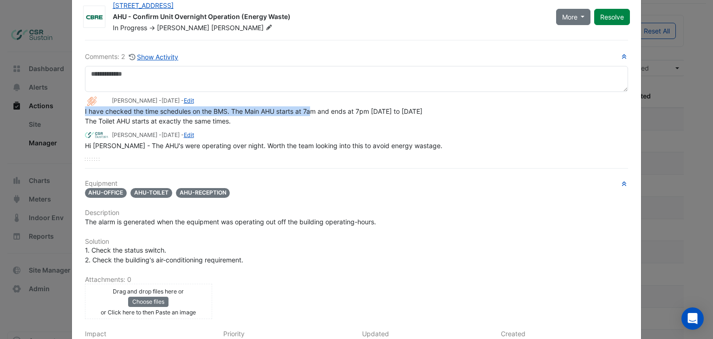
drag, startPoint x: 309, startPoint y: 109, endPoint x: 78, endPoint y: 112, distance: 231.8
click at [79, 112] on div "Comments: 2 Show Activity Morris Mowacha - 2 days ago - Edit I have checked the…" at bounding box center [356, 256] width 555 height 432
click at [85, 108] on span "I have checked the time schedules on the BMS. The Main AHU starts at 7am and en…" at bounding box center [254, 116] width 338 height 18
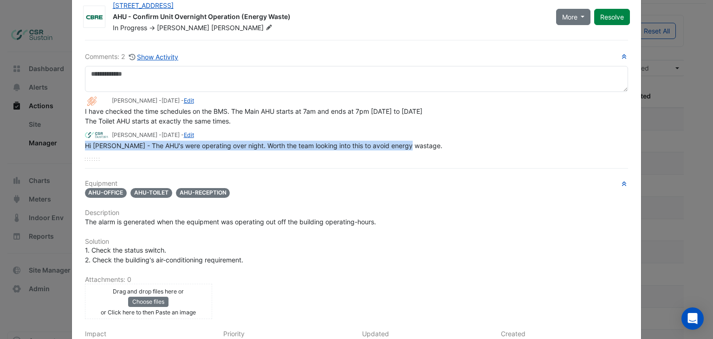
drag, startPoint x: 410, startPoint y: 142, endPoint x: 58, endPoint y: 144, distance: 352.6
click at [58, 144] on ngb-modal-window "5 Exchange Quay AHU - Confirm Unit Overnight Operation (Energy Waste) In Progre…" at bounding box center [356, 169] width 713 height 339
click at [85, 145] on span "Hi Neil - The AHU's were operating over night. Worth the team looking into this…" at bounding box center [264, 146] width 358 height 8
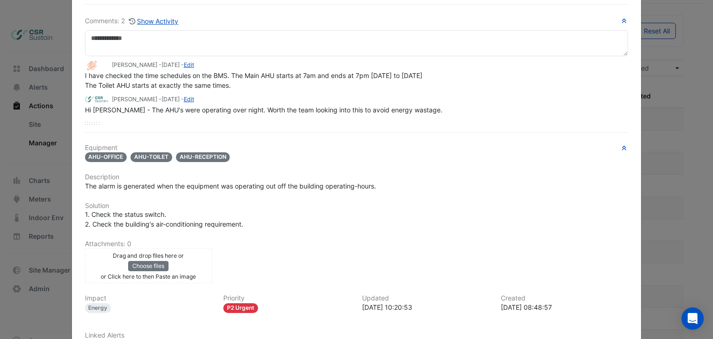
scroll to position [173, 0]
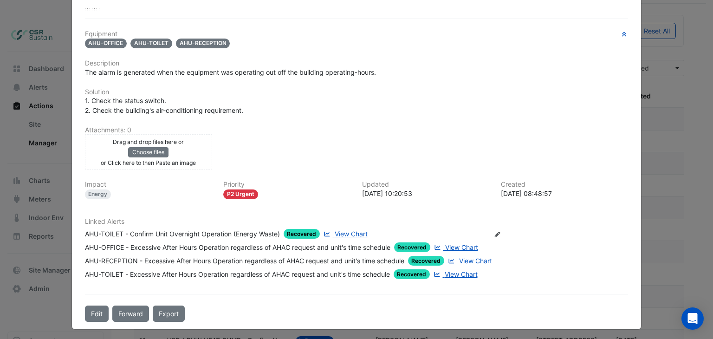
drag, startPoint x: 305, startPoint y: 197, endPoint x: 305, endPoint y: 222, distance: 24.6
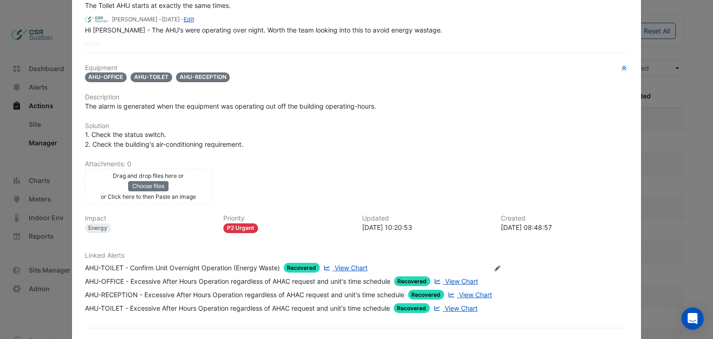
drag, startPoint x: 226, startPoint y: 230, endPoint x: 226, endPoint y: 167, distance: 63.2
